Goal: Answer question/provide support: Share knowledge or assist other users

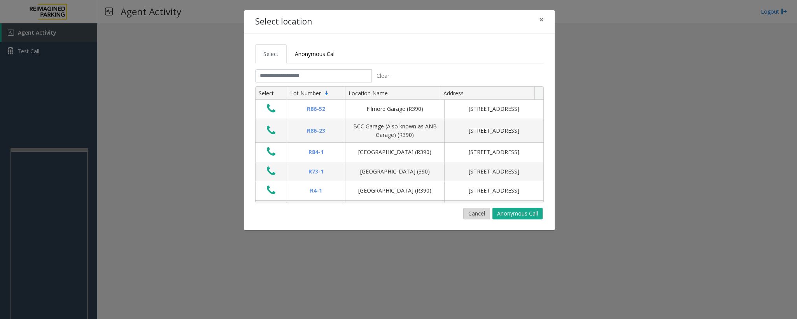
click at [482, 213] on button "Cancel" at bounding box center [476, 214] width 27 height 12
click at [469, 215] on button "Cancel" at bounding box center [476, 214] width 27 height 12
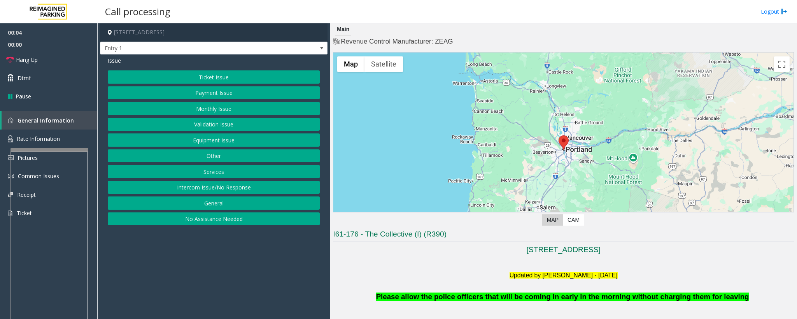
click at [190, 226] on button "No Assistance Needed" at bounding box center [214, 218] width 212 height 13
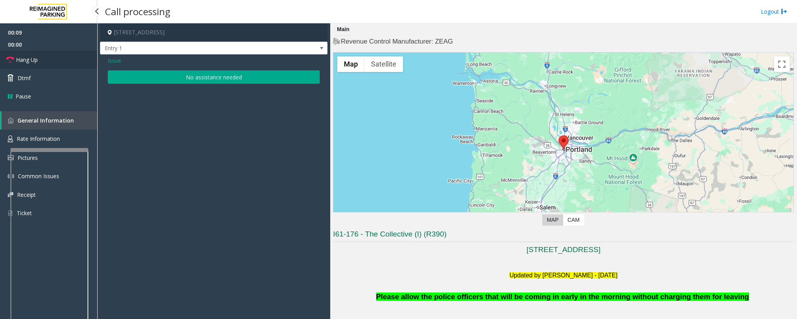
click at [28, 63] on span "Hang Up" at bounding box center [27, 60] width 22 height 8
click at [180, 76] on button "No assistance needed" at bounding box center [214, 76] width 212 height 13
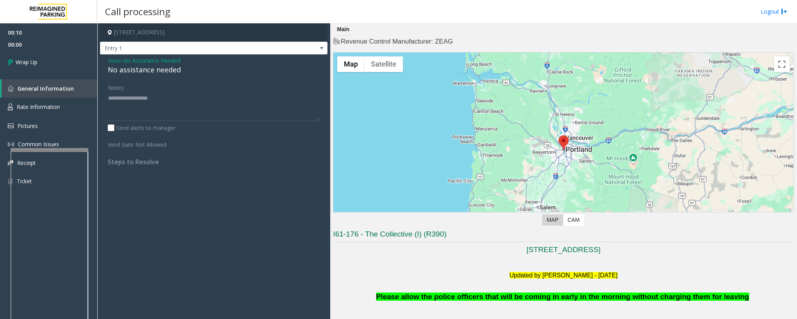
click at [165, 73] on div "No assistance needed" at bounding box center [214, 70] width 212 height 11
type textarea "**********"
click at [26, 60] on span "Wrap Up" at bounding box center [27, 62] width 22 height 8
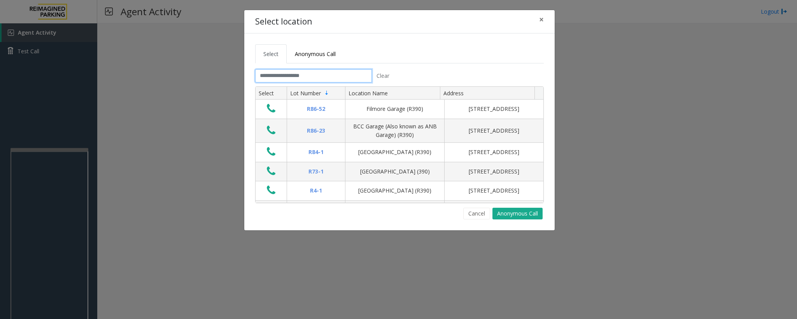
click at [282, 72] on input "text" at bounding box center [313, 75] width 117 height 13
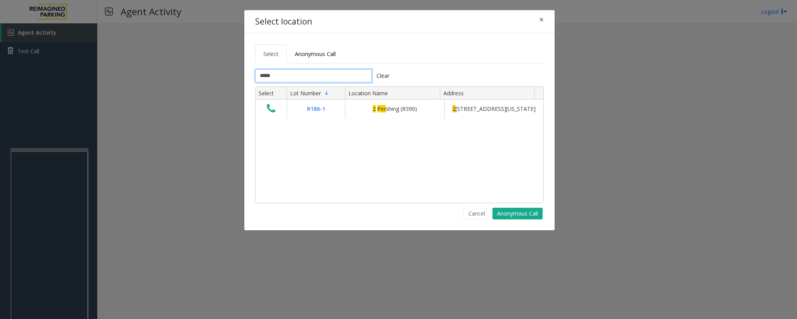
type input "*****"
drag, startPoint x: 475, startPoint y: 212, endPoint x: 184, endPoint y: 219, distance: 291.0
click at [474, 212] on button "Cancel" at bounding box center [476, 214] width 27 height 12
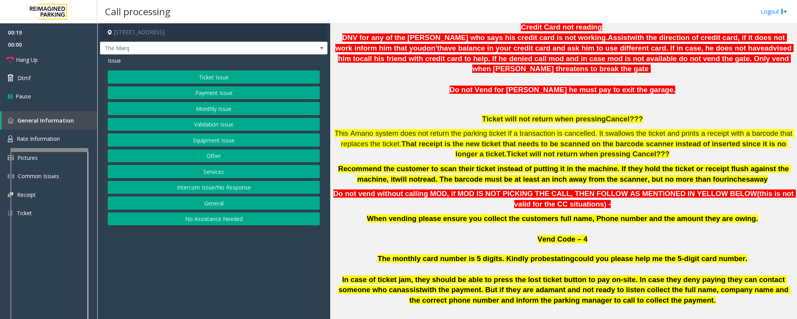
scroll to position [292, 0]
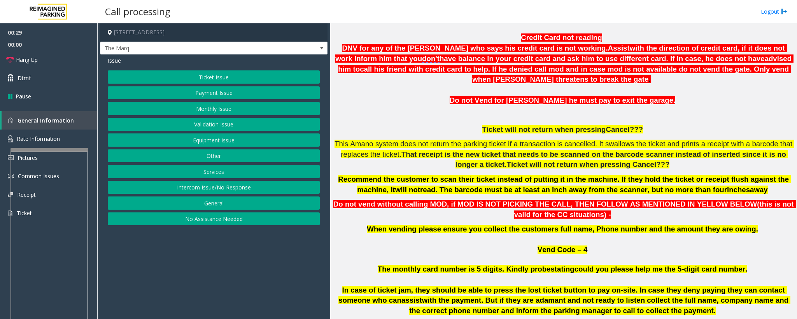
click at [434, 52] on p "Credit Card not reading DNV for any of the [PERSON_NAME] who says his credit ca…" at bounding box center [563, 59] width 461 height 52
click at [359, 85] on p at bounding box center [563, 90] width 461 height 11
click at [210, 95] on button "Payment Issue" at bounding box center [214, 92] width 212 height 13
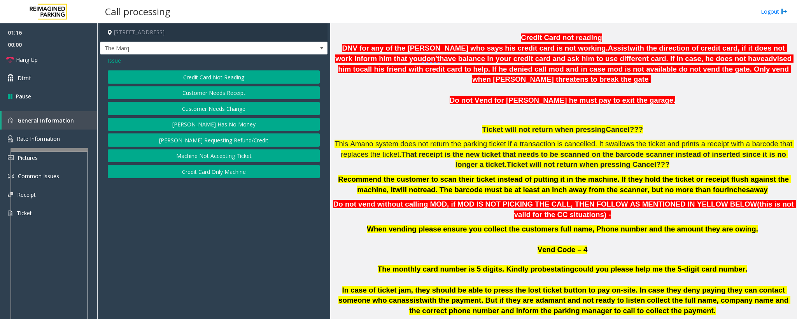
click at [207, 176] on button "Credit Card Only Machine" at bounding box center [214, 171] width 212 height 13
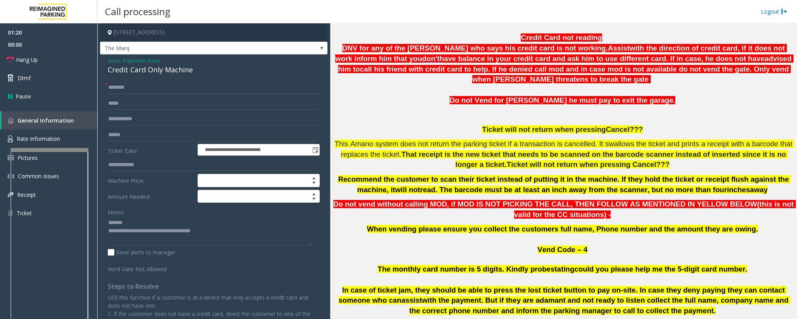
click at [147, 216] on div "Notes:" at bounding box center [214, 225] width 212 height 40
click at [146, 221] on textarea at bounding box center [209, 230] width 203 height 29
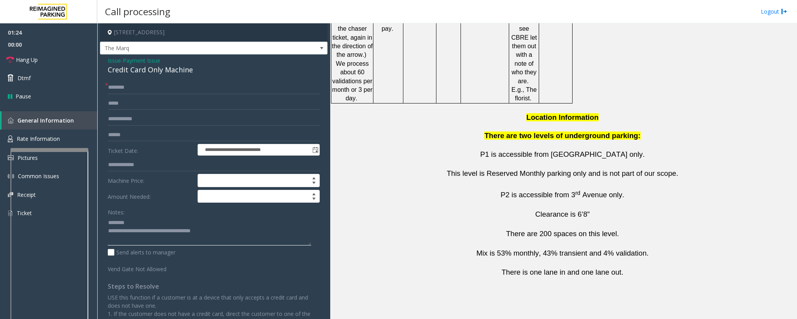
scroll to position [1389, 0]
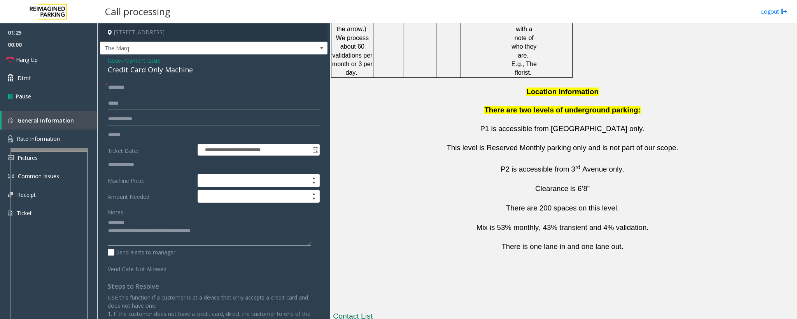
type textarea "**********"
drag, startPoint x: 466, startPoint y: 257, endPoint x: 394, endPoint y: 258, distance: 71.2
drag, startPoint x: 461, startPoint y: 272, endPoint x: 413, endPoint y: 273, distance: 48.2
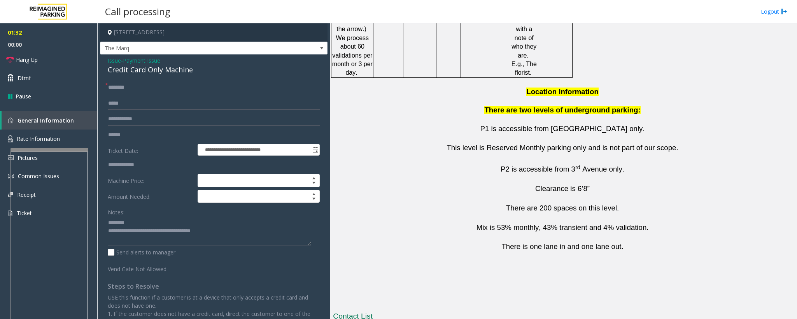
copy button "[PHONE_NUMBER]"
click at [118, 86] on input "text" at bounding box center [214, 87] width 212 height 13
type input "**"
click at [133, 224] on textarea at bounding box center [209, 230] width 203 height 29
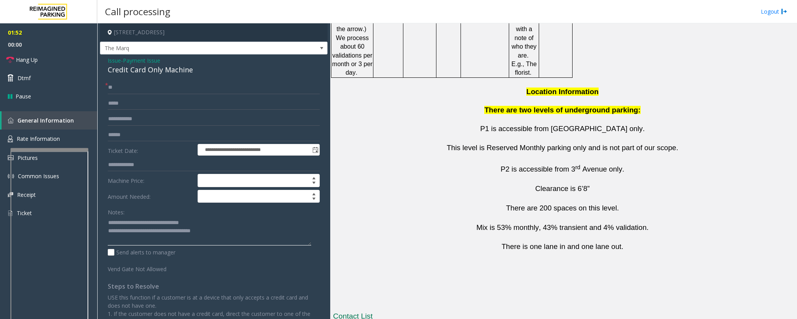
drag, startPoint x: 238, startPoint y: 235, endPoint x: 176, endPoint y: 249, distance: 63.8
click at [144, 233] on textarea at bounding box center [209, 230] width 203 height 29
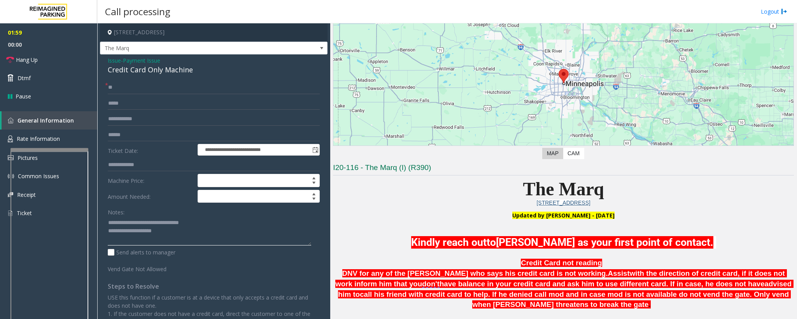
scroll to position [0, 0]
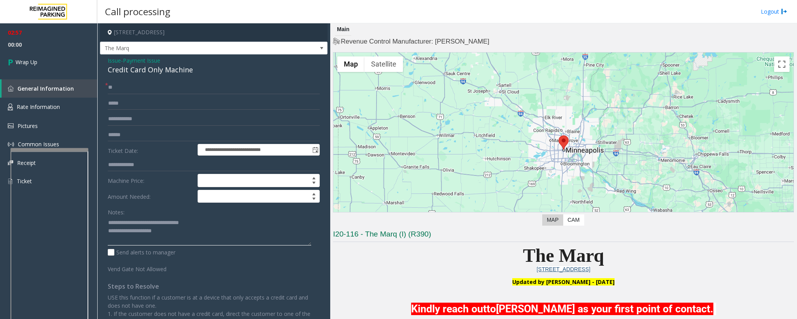
click at [175, 233] on textarea at bounding box center [209, 230] width 203 height 29
type textarea "**********"
click at [30, 63] on span "Wrap Up" at bounding box center [27, 62] width 22 height 8
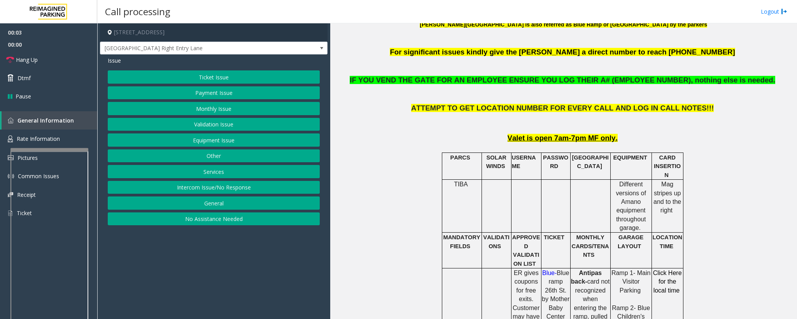
scroll to position [292, 0]
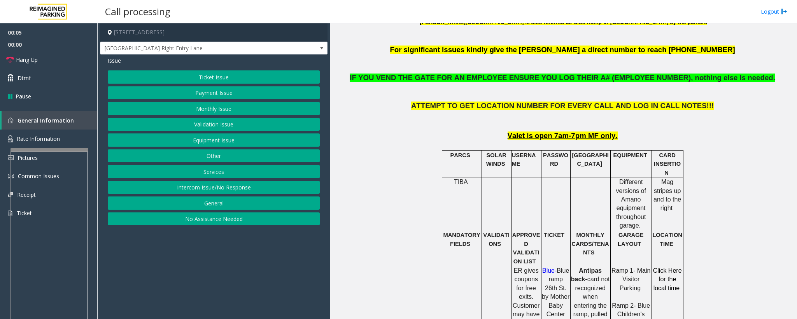
click at [207, 145] on button "Equipment Issue" at bounding box center [214, 139] width 212 height 13
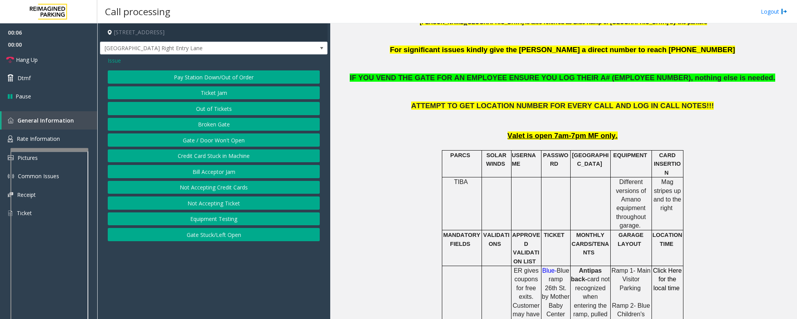
click at [206, 140] on button "Gate / Door Won't Open" at bounding box center [214, 139] width 212 height 13
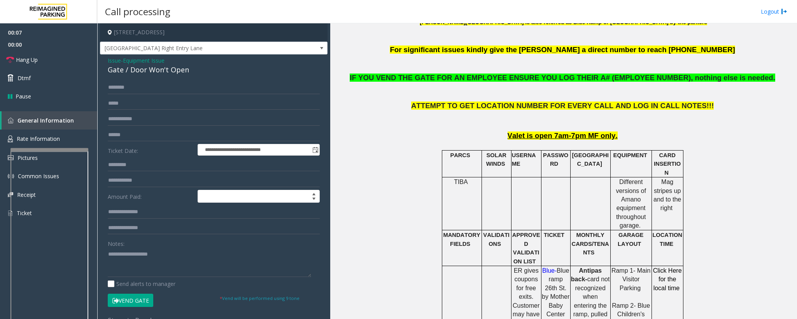
click at [153, 67] on div "Gate / Door Won't Open" at bounding box center [214, 70] width 212 height 11
click at [158, 65] on div "Gate / Door Won't Open" at bounding box center [214, 70] width 212 height 11
click at [162, 63] on span "Equipment Issue" at bounding box center [144, 60] width 42 height 8
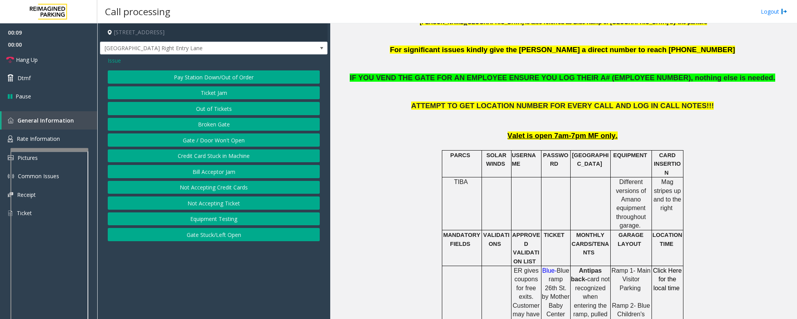
click at [201, 109] on button "Out of Tickets" at bounding box center [214, 108] width 212 height 13
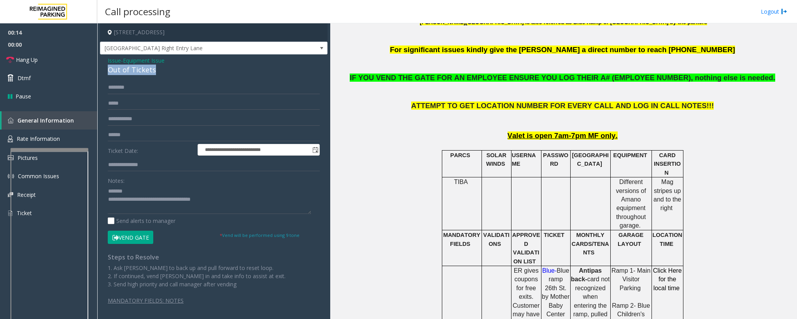
drag, startPoint x: 158, startPoint y: 70, endPoint x: 105, endPoint y: 70, distance: 52.5
click at [105, 70] on div "**********" at bounding box center [214, 187] width 228 height 266
click at [147, 201] on textarea at bounding box center [209, 199] width 203 height 29
drag, startPoint x: 222, startPoint y: 201, endPoint x: 140, endPoint y: 199, distance: 81.7
click at [140, 199] on textarea at bounding box center [209, 199] width 203 height 29
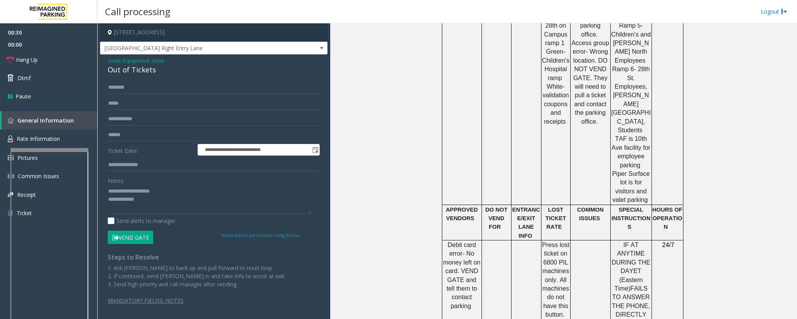
scroll to position [3407, 0]
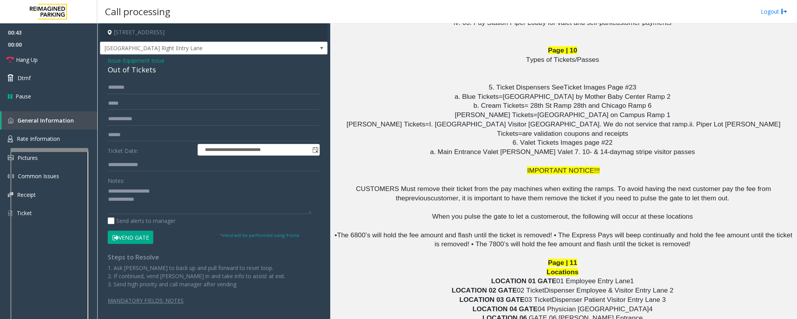
click at [125, 238] on button "Vend Gate" at bounding box center [131, 237] width 46 height 13
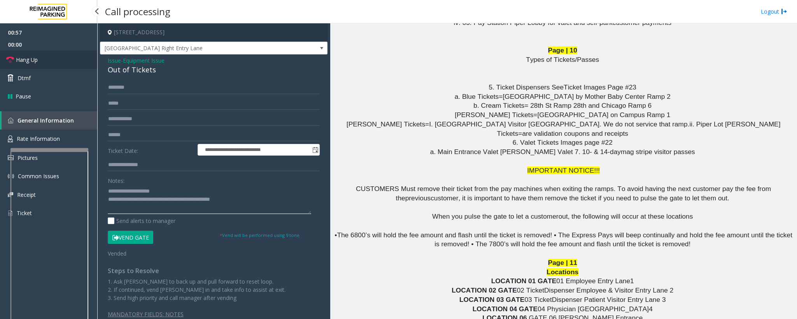
type textarea "**********"
click at [28, 60] on span "Hang Up" at bounding box center [27, 60] width 22 height 8
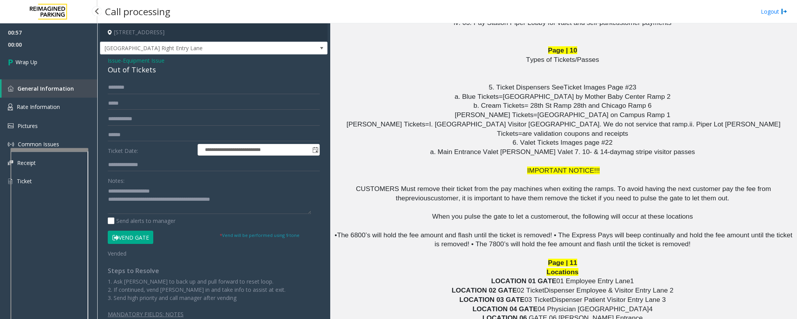
click at [28, 60] on span "Wrap Up" at bounding box center [27, 62] width 22 height 8
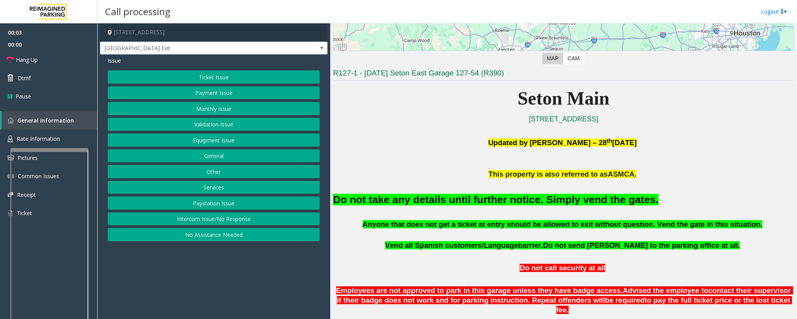
scroll to position [175, 0]
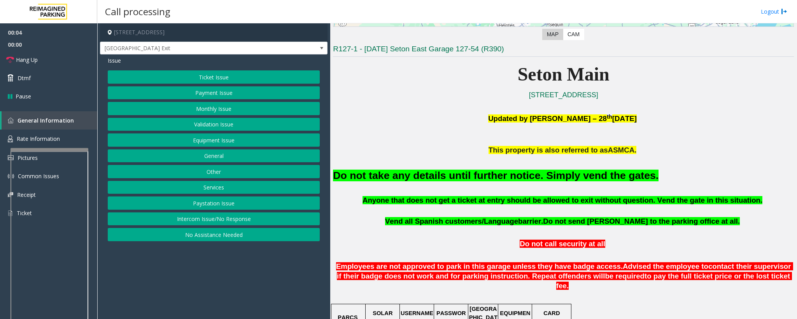
click at [237, 141] on button "Equipment Issue" at bounding box center [214, 139] width 212 height 13
click at [210, 147] on button "Gate / Door Won't Open" at bounding box center [214, 139] width 212 height 13
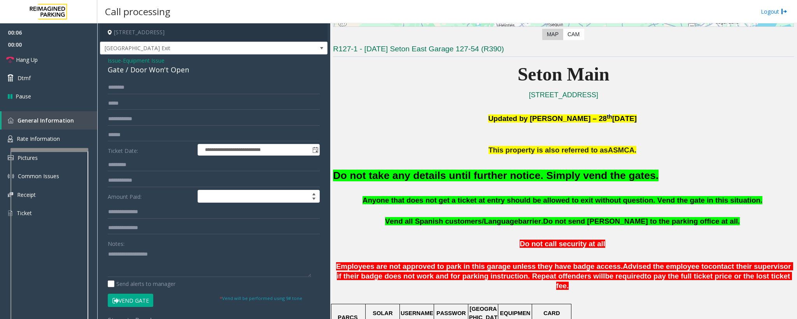
click at [133, 301] on button "Vend Gate" at bounding box center [131, 300] width 46 height 13
click at [366, 176] on font "Do not take any details until further notice. Simply vend the gates." at bounding box center [496, 176] width 326 height 12
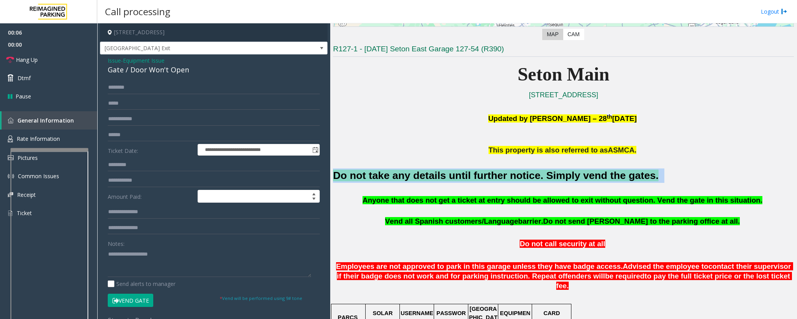
click at [366, 176] on font "Do not take any details until further notice. Simply vend the gates." at bounding box center [496, 176] width 326 height 12
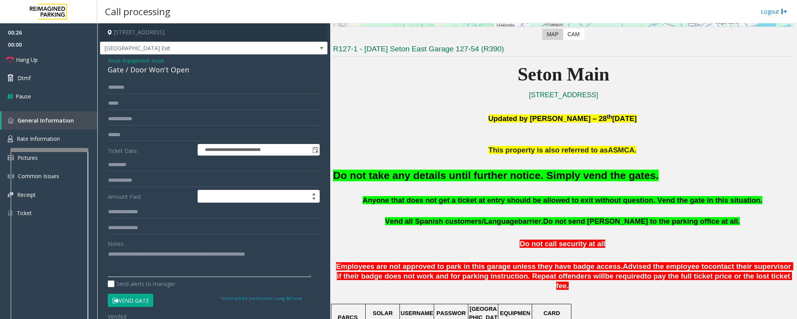
type textarea "**********"
drag, startPoint x: 222, startPoint y: 67, endPoint x: 100, endPoint y: 80, distance: 122.0
click at [100, 80] on div "**********" at bounding box center [214, 237] width 228 height 367
click at [126, 95] on form "**********" at bounding box center [214, 201] width 212 height 240
click at [26, 51] on link "Hang Up" at bounding box center [48, 60] width 97 height 18
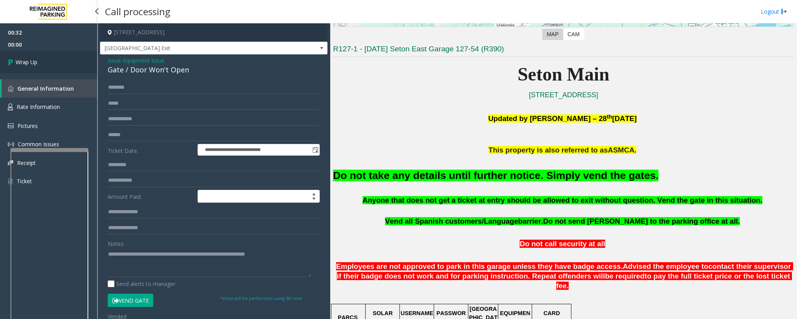
click at [27, 60] on span "Wrap Up" at bounding box center [27, 62] width 22 height 8
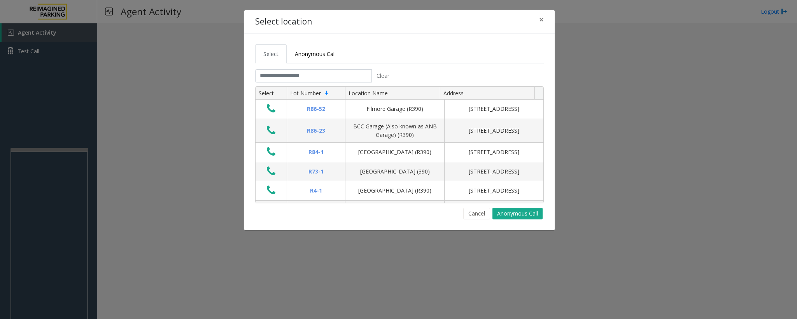
drag, startPoint x: 473, startPoint y: 214, endPoint x: 439, endPoint y: 218, distance: 33.7
click at [473, 214] on button "Cancel" at bounding box center [476, 214] width 27 height 12
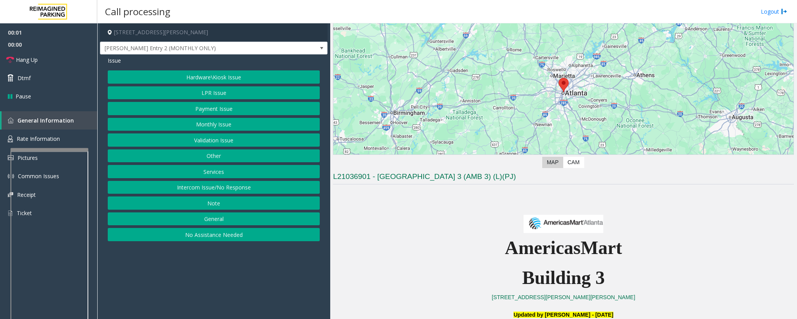
scroll to position [58, 0]
click at [200, 188] on button "Intercom Issue/No Response" at bounding box center [214, 187] width 212 height 13
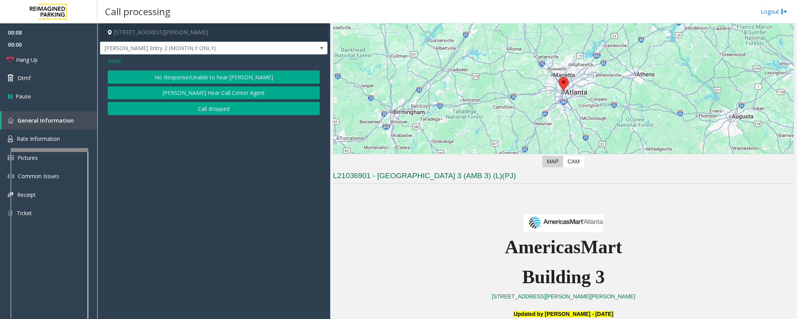
click at [163, 73] on button "No Response/Unable to hear [PERSON_NAME]" at bounding box center [214, 76] width 212 height 13
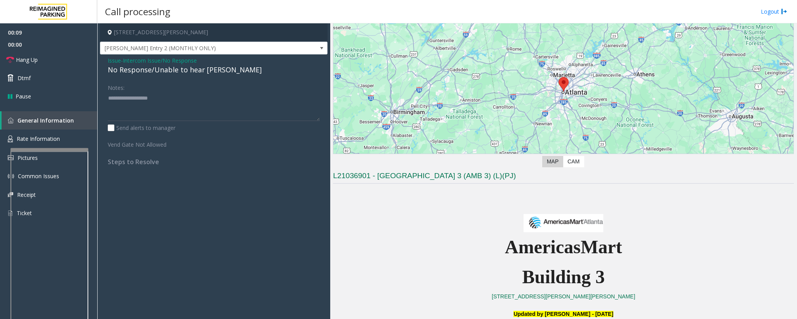
click at [160, 69] on div "No Response/Unable to hear [PERSON_NAME]" at bounding box center [214, 70] width 212 height 11
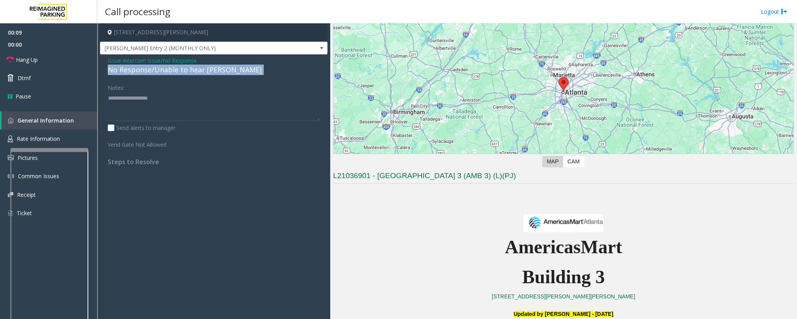
click at [160, 69] on div "No Response/Unable to hear [PERSON_NAME]" at bounding box center [214, 70] width 212 height 11
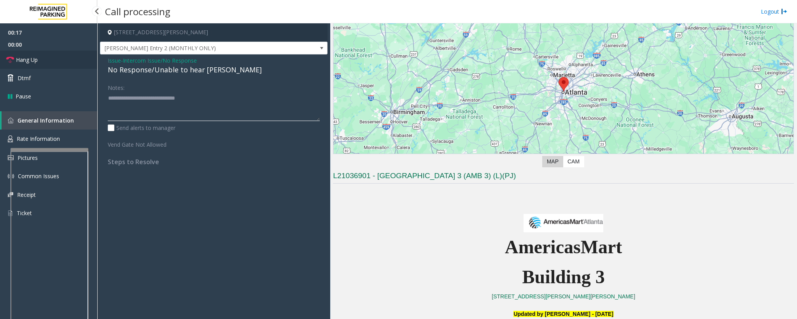
type textarea "**********"
click at [32, 60] on span "Hang Up" at bounding box center [27, 60] width 22 height 8
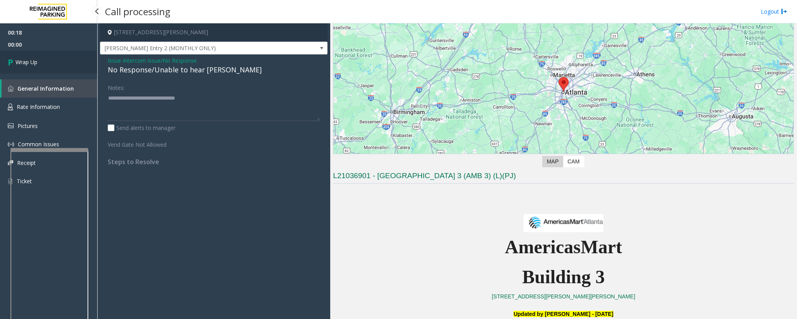
click at [32, 60] on span "Wrap Up" at bounding box center [27, 62] width 22 height 8
